Goal: Information Seeking & Learning: Understand process/instructions

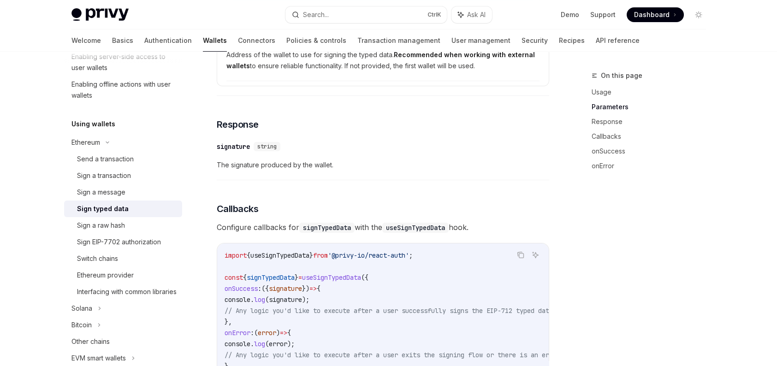
scroll to position [691, 0]
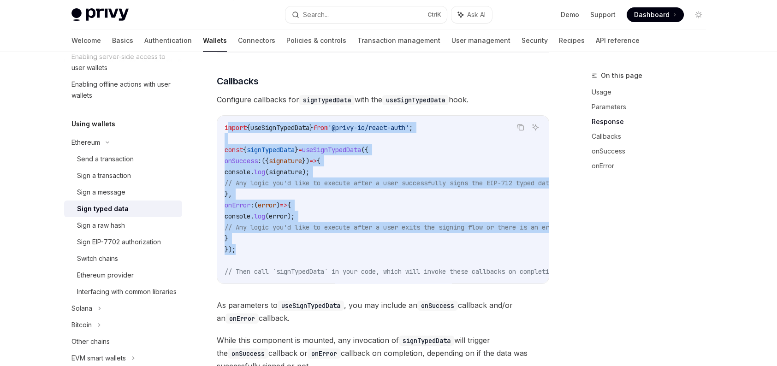
drag, startPoint x: 226, startPoint y: 133, endPoint x: 244, endPoint y: 255, distance: 123.8
click at [244, 255] on code "import { useSignTypedData } from '@privy-io/react-auth' ; const { signTypedData…" at bounding box center [403, 199] width 358 height 155
click at [251, 239] on code "import { useSignTypedData } from '@privy-io/react-auth' ; const { signTypedData…" at bounding box center [403, 199] width 358 height 155
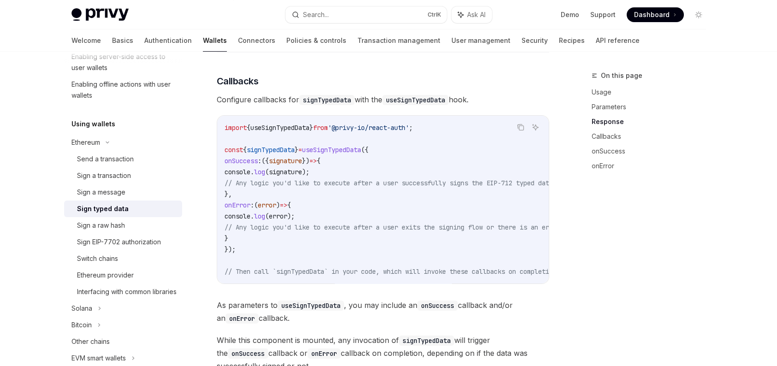
click at [307, 130] on span "useSignTypedData" at bounding box center [279, 128] width 59 height 8
copy code "import { useSignTypedData } from '@privy-io/react-auth' ;"
click at [294, 132] on span "useSignTypedData" at bounding box center [279, 128] width 59 height 8
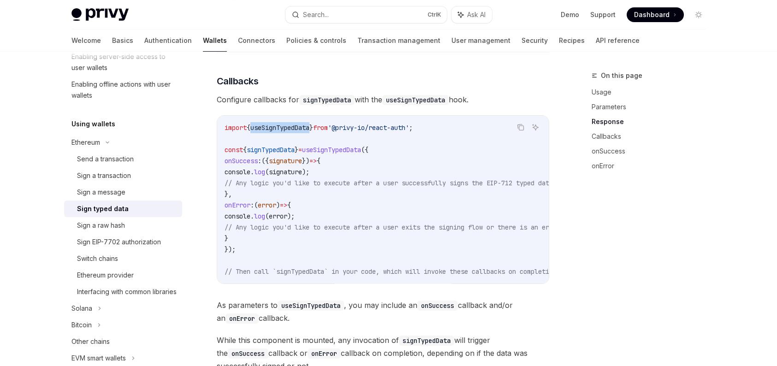
click at [294, 132] on span "useSignTypedData" at bounding box center [279, 128] width 59 height 8
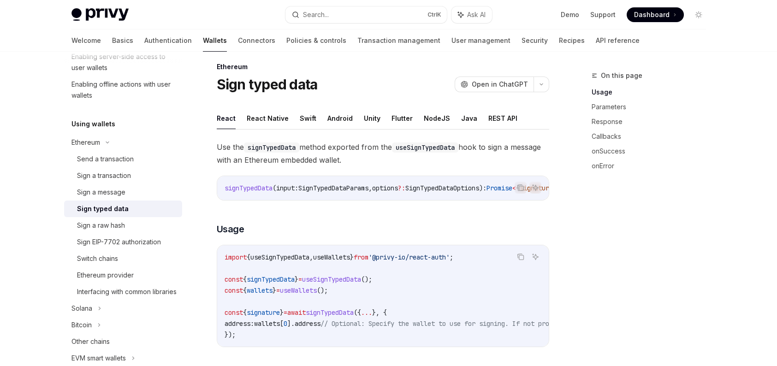
scroll to position [0, 0]
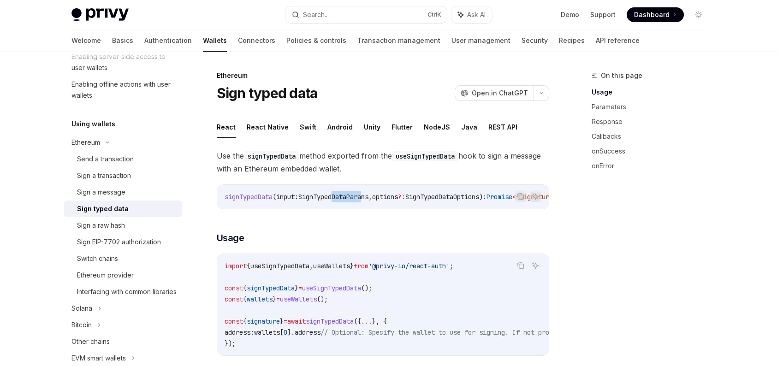
drag, startPoint x: 342, startPoint y: 208, endPoint x: 370, endPoint y: 206, distance: 27.7
click at [370, 206] on div "signTypedData ( input : SignTypedDataParams , options ?: SignTypedDataOptions )…" at bounding box center [382, 197] width 331 height 24
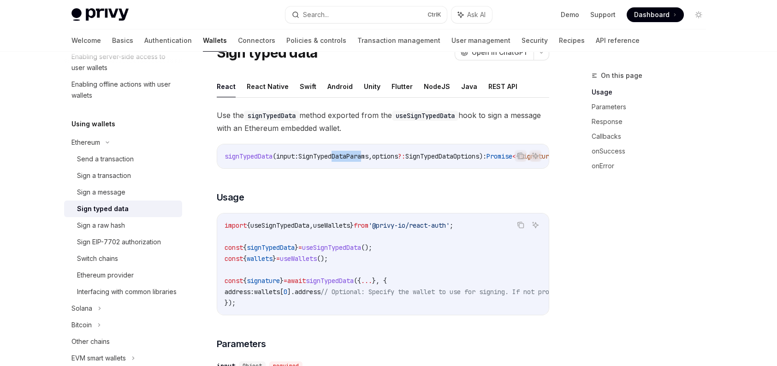
scroll to position [92, 0]
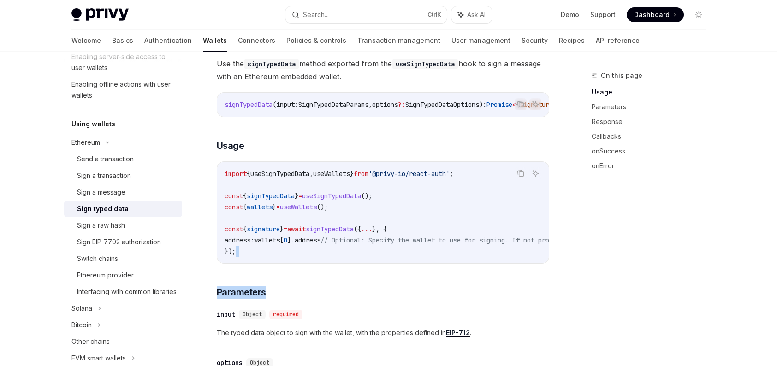
drag, startPoint x: 404, startPoint y: 266, endPoint x: 445, endPoint y: 276, distance: 42.1
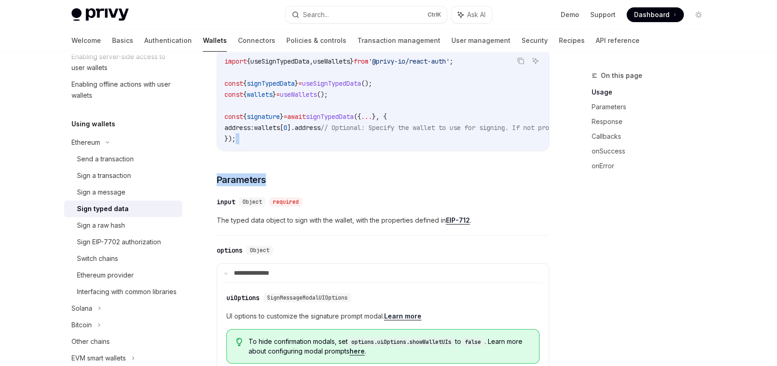
scroll to position [230, 0]
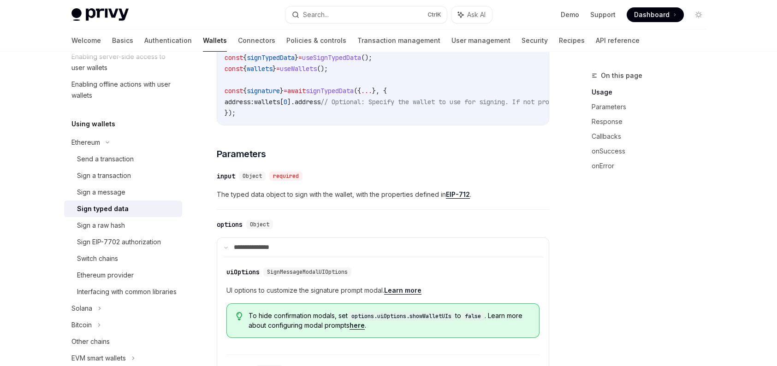
click at [320, 208] on div "​ input Object required The typed data object to sign with the wallet, with the…" at bounding box center [383, 188] width 332 height 44
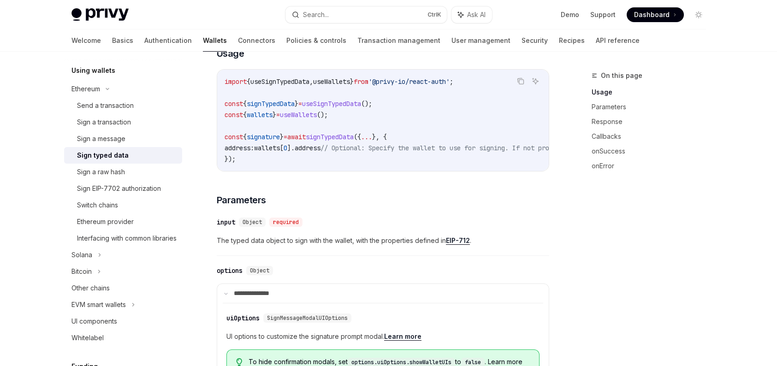
scroll to position [323, 0]
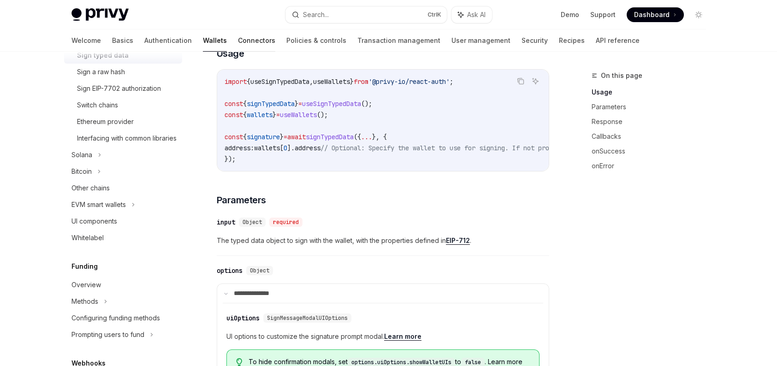
click at [238, 40] on link "Connectors" at bounding box center [256, 40] width 37 height 22
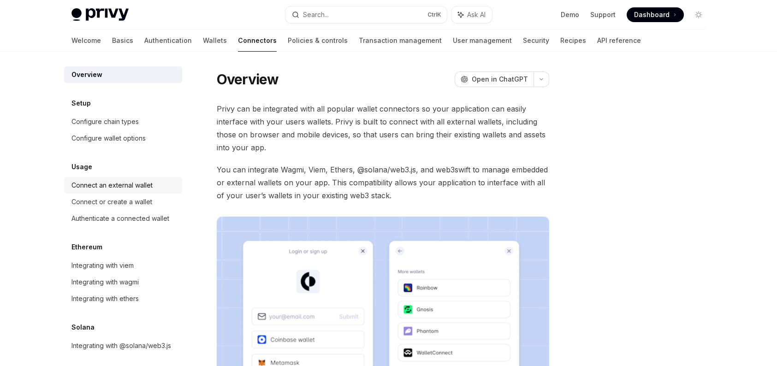
click at [147, 187] on div "Connect an external wallet" at bounding box center [111, 185] width 81 height 11
type textarea "*"
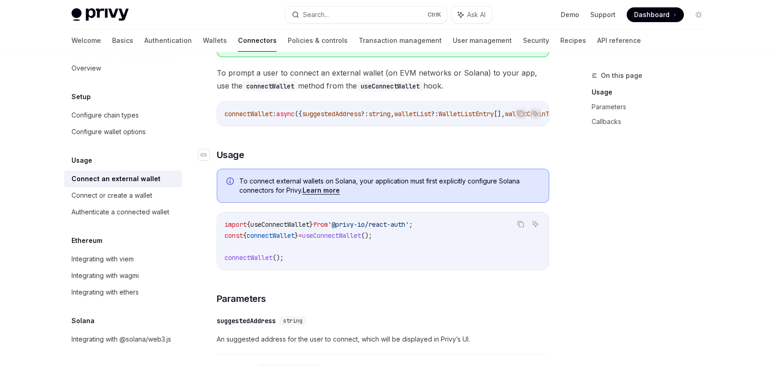
scroll to position [275, 0]
